Goal: Check status: Check status

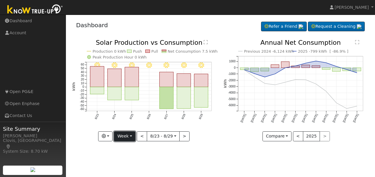
click at [134, 136] on button "Week" at bounding box center [124, 136] width 21 height 10
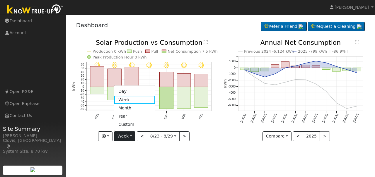
click at [127, 89] on link "Day" at bounding box center [134, 92] width 41 height 8
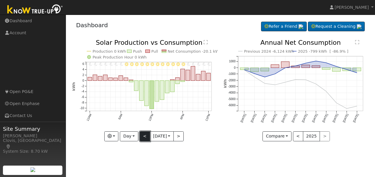
click at [145, 137] on button "<" at bounding box center [145, 136] width 10 height 10
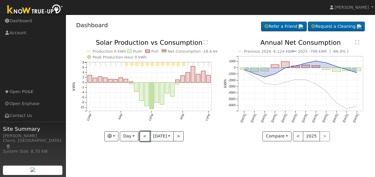
click at [145, 137] on button "<" at bounding box center [145, 136] width 10 height 10
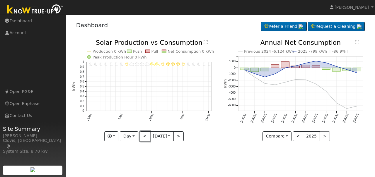
click at [145, 137] on button "<" at bounding box center [145, 136] width 10 height 10
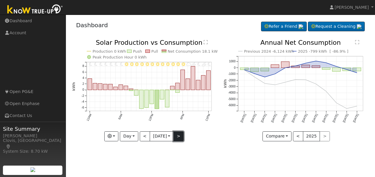
click at [179, 136] on button ">" at bounding box center [178, 136] width 10 height 10
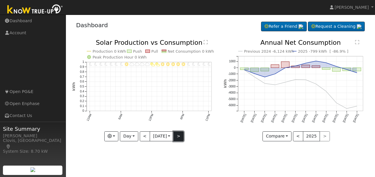
click at [179, 136] on button ">" at bounding box center [178, 136] width 10 height 10
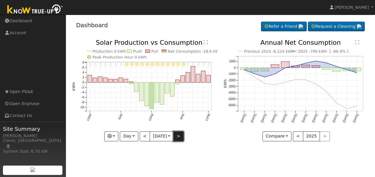
click at [179, 136] on button ">" at bounding box center [178, 136] width 10 height 10
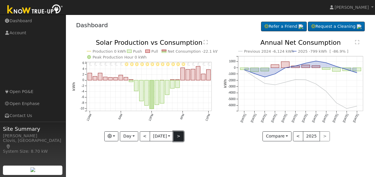
click at [179, 136] on button ">" at bounding box center [178, 136] width 10 height 10
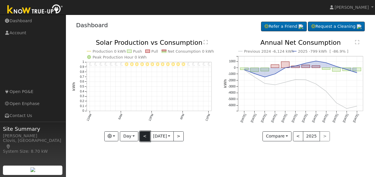
click at [146, 138] on button "<" at bounding box center [145, 136] width 10 height 10
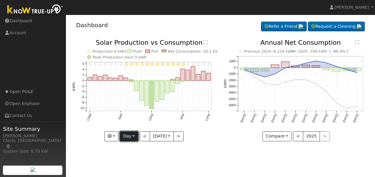
click at [132, 139] on button "Day" at bounding box center [129, 136] width 18 height 10
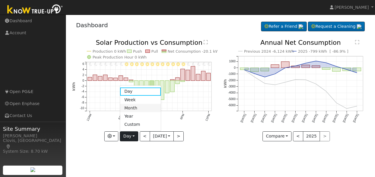
click at [129, 109] on link "Month" at bounding box center [140, 108] width 41 height 8
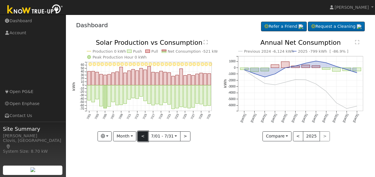
click at [143, 137] on button "<" at bounding box center [143, 136] width 10 height 10
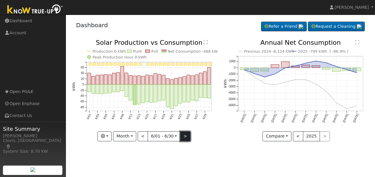
click at [184, 139] on button ">" at bounding box center [185, 136] width 10 height 10
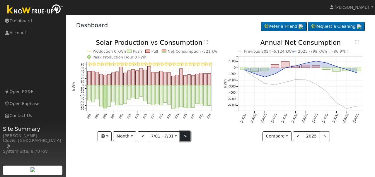
click at [184, 139] on button ">" at bounding box center [185, 136] width 10 height 10
type input "[DATE]"
